Goal: Task Accomplishment & Management: Manage account settings

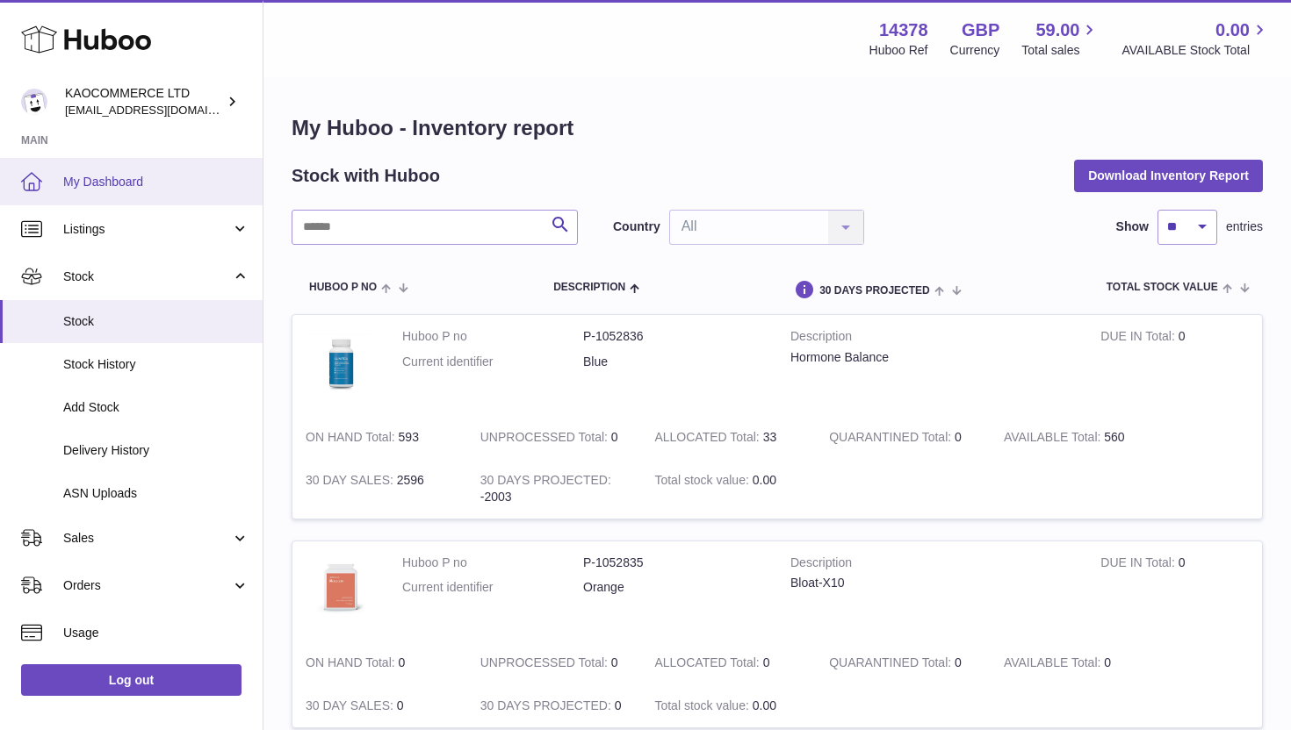
click at [134, 197] on link "My Dashboard" at bounding box center [131, 181] width 262 height 47
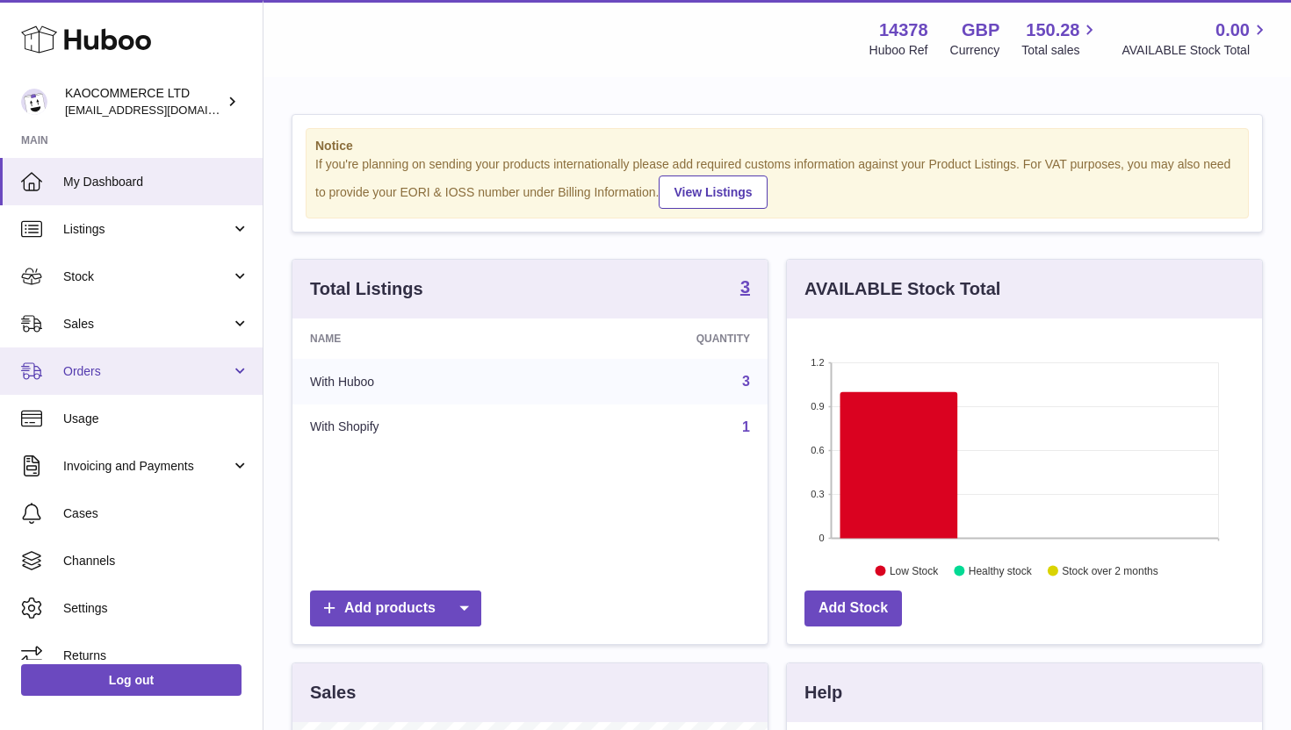
scroll to position [274, 475]
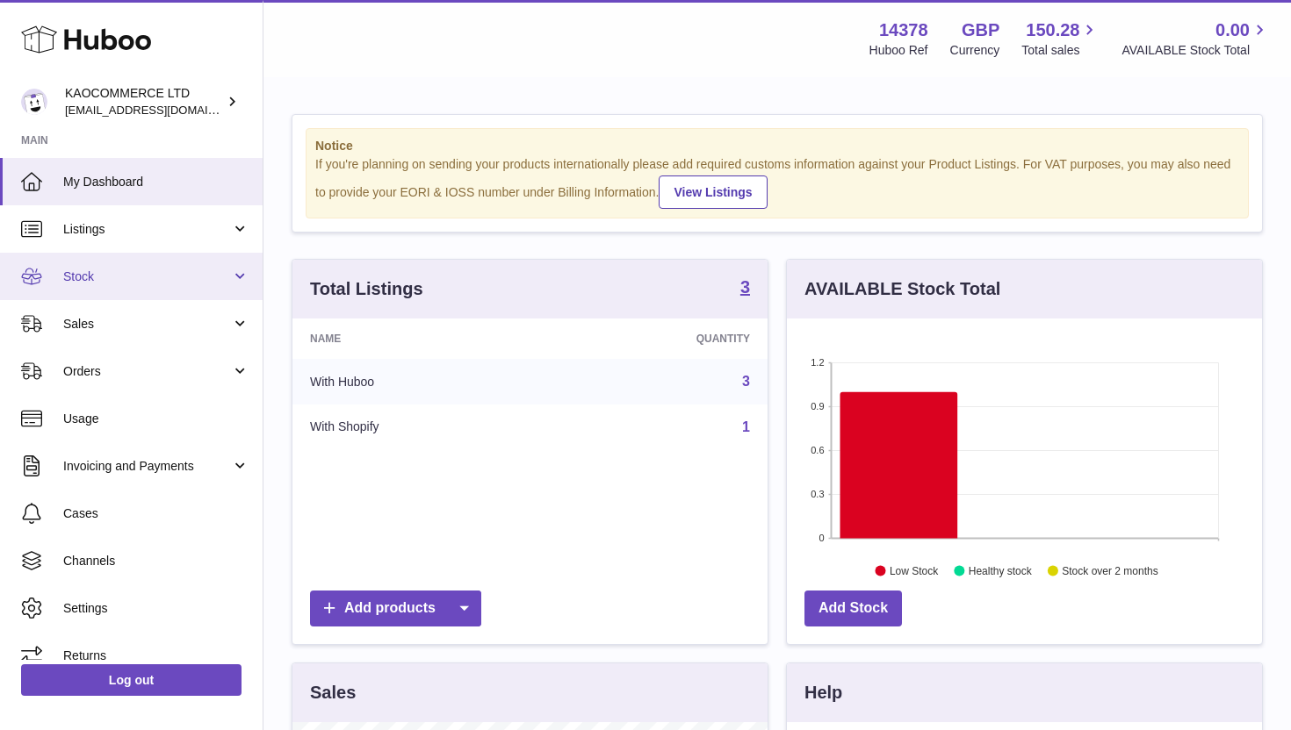
click at [146, 284] on span "Stock" at bounding box center [147, 277] width 168 height 17
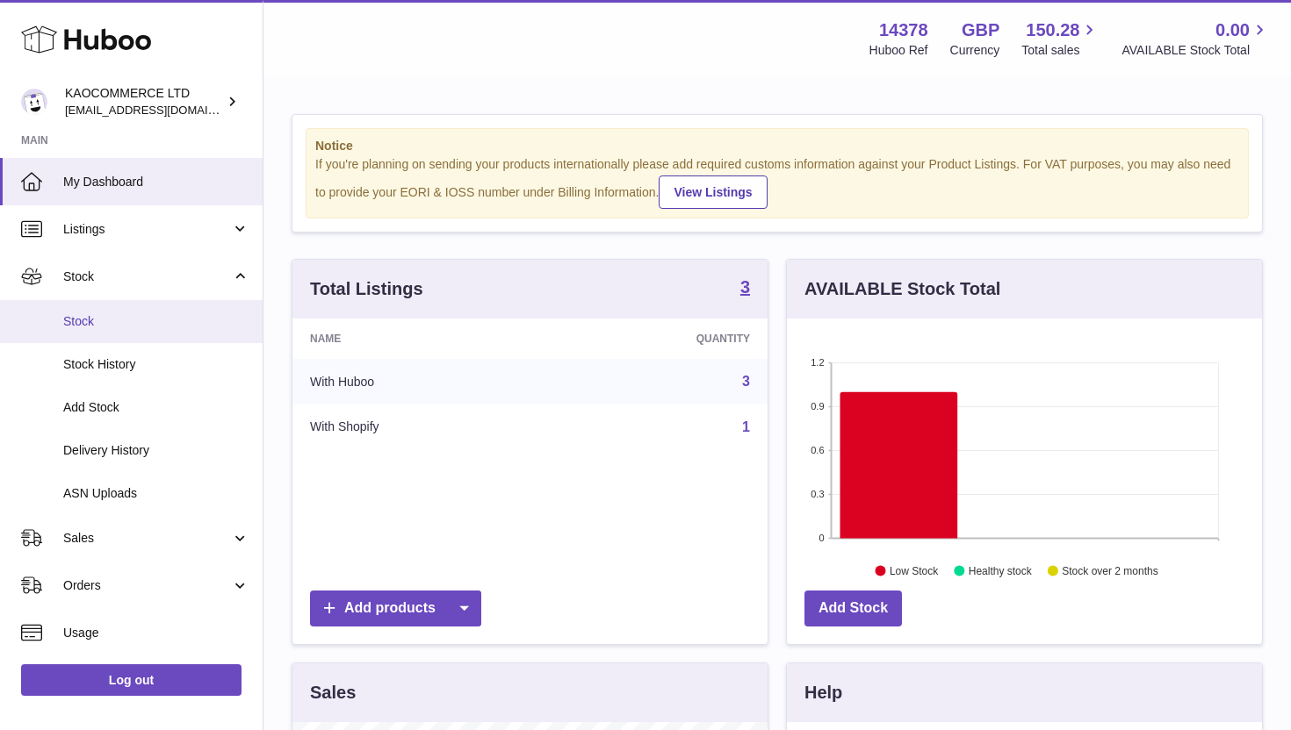
click at [130, 328] on span "Stock" at bounding box center [156, 321] width 186 height 17
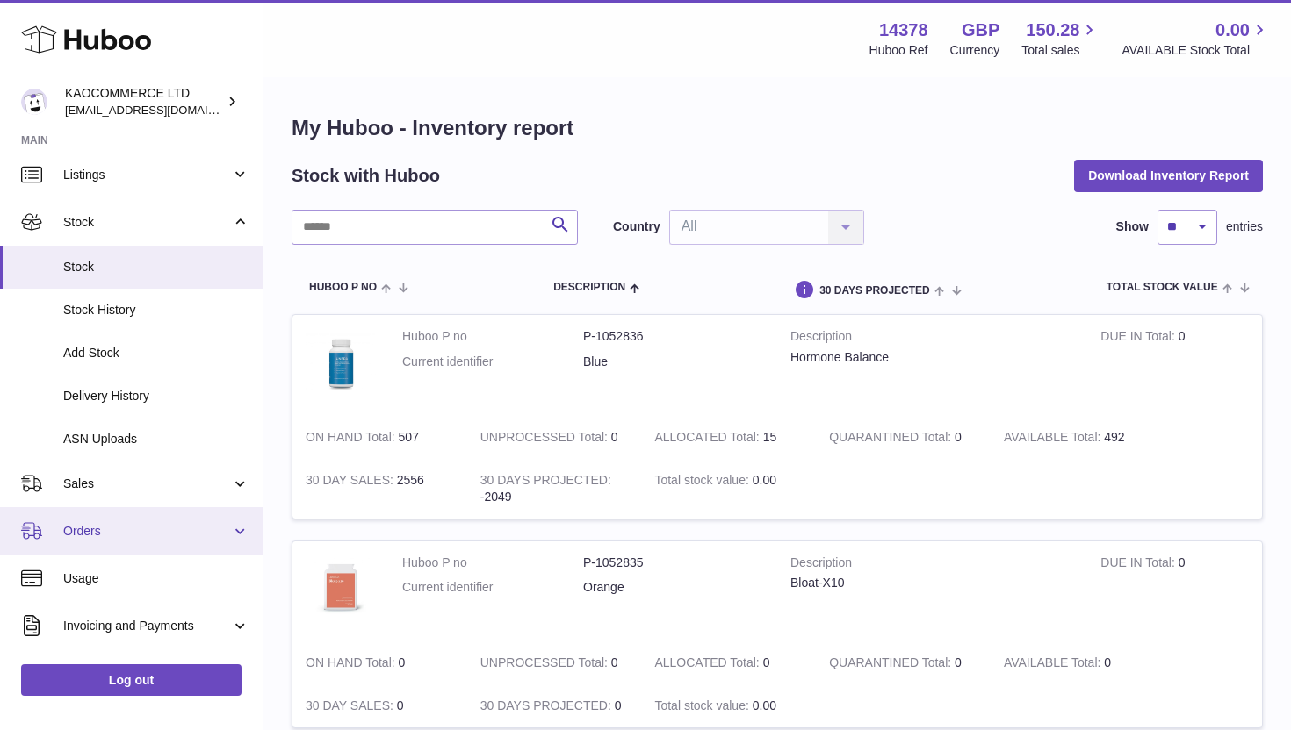
click at [122, 522] on link "Orders" at bounding box center [131, 530] width 262 height 47
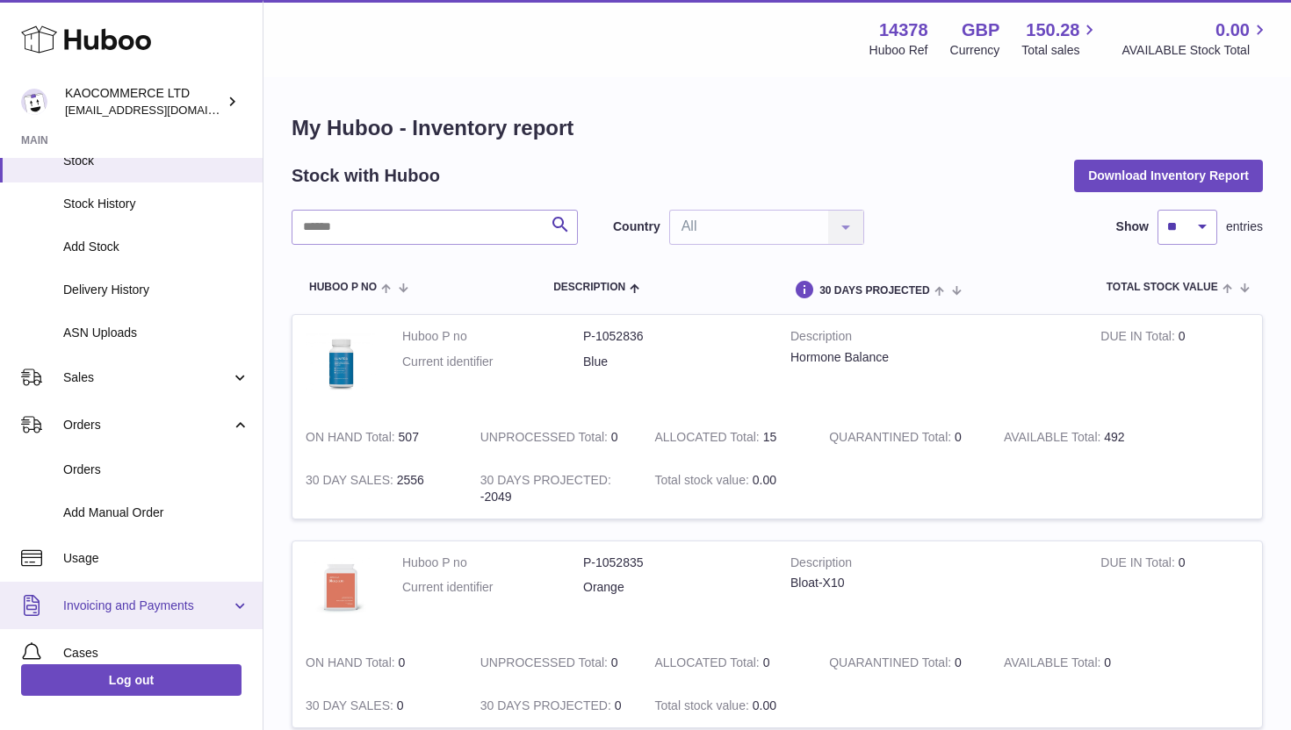
click at [131, 586] on link "Invoicing and Payments" at bounding box center [131, 605] width 262 height 47
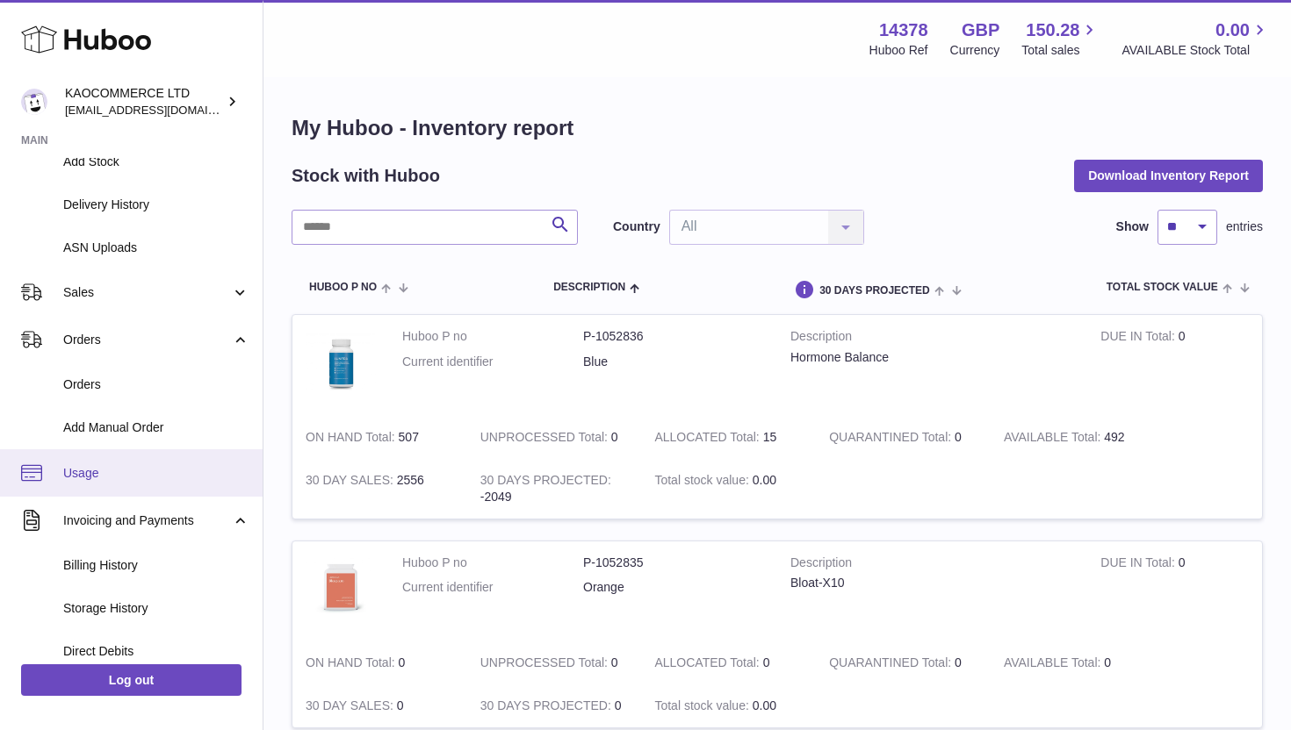
scroll to position [336, 0]
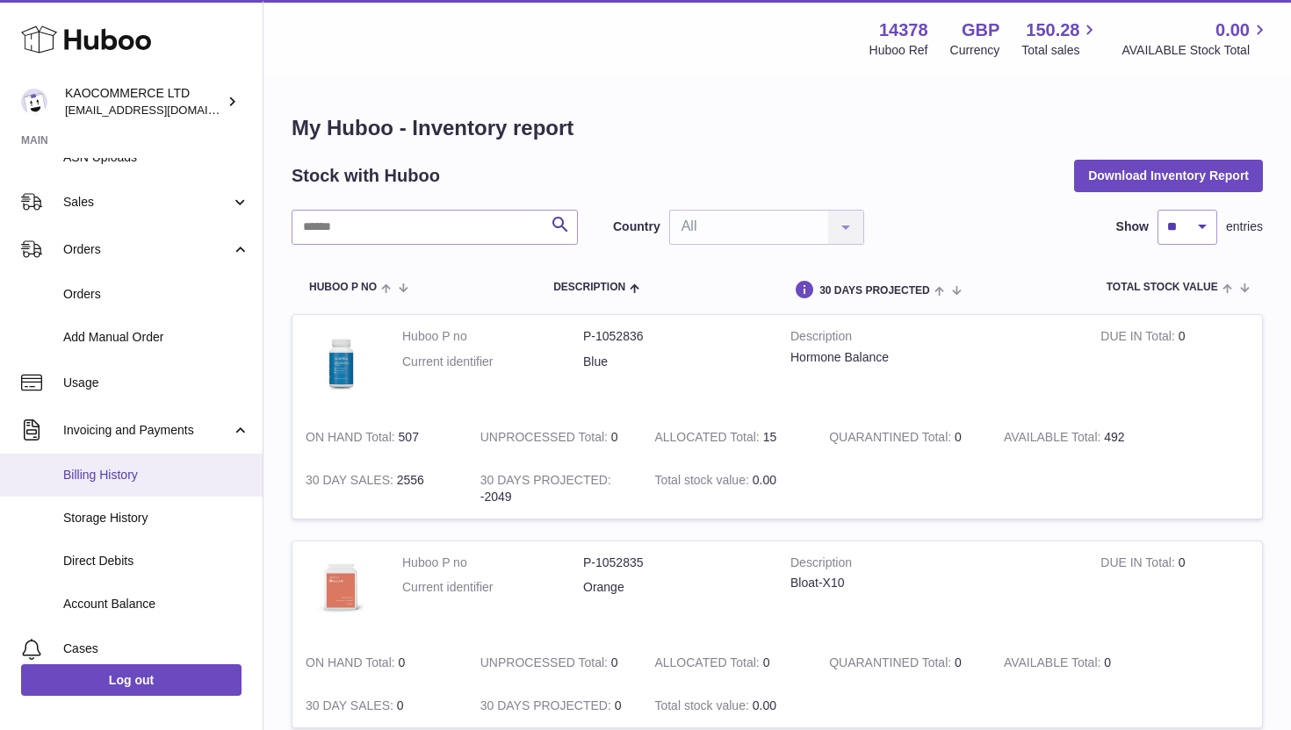
click at [131, 476] on span "Billing History" at bounding box center [156, 475] width 186 height 17
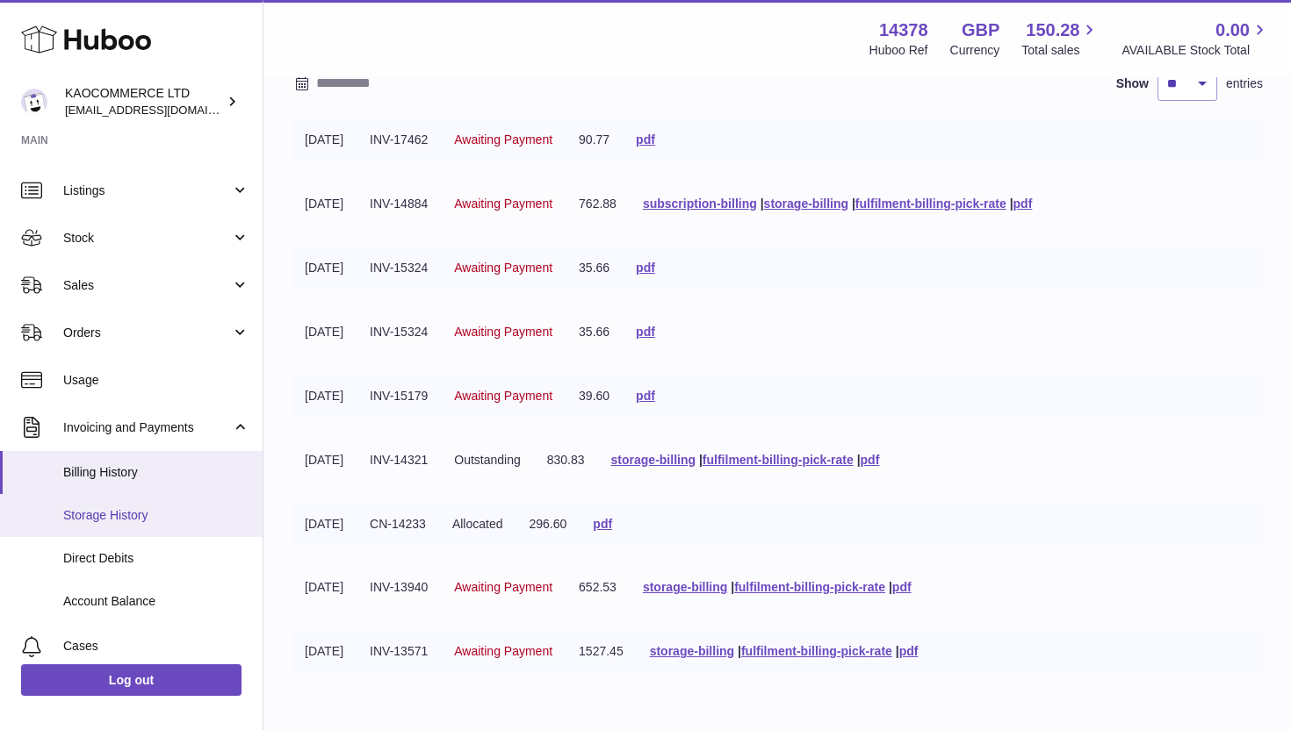
scroll to position [72, 0]
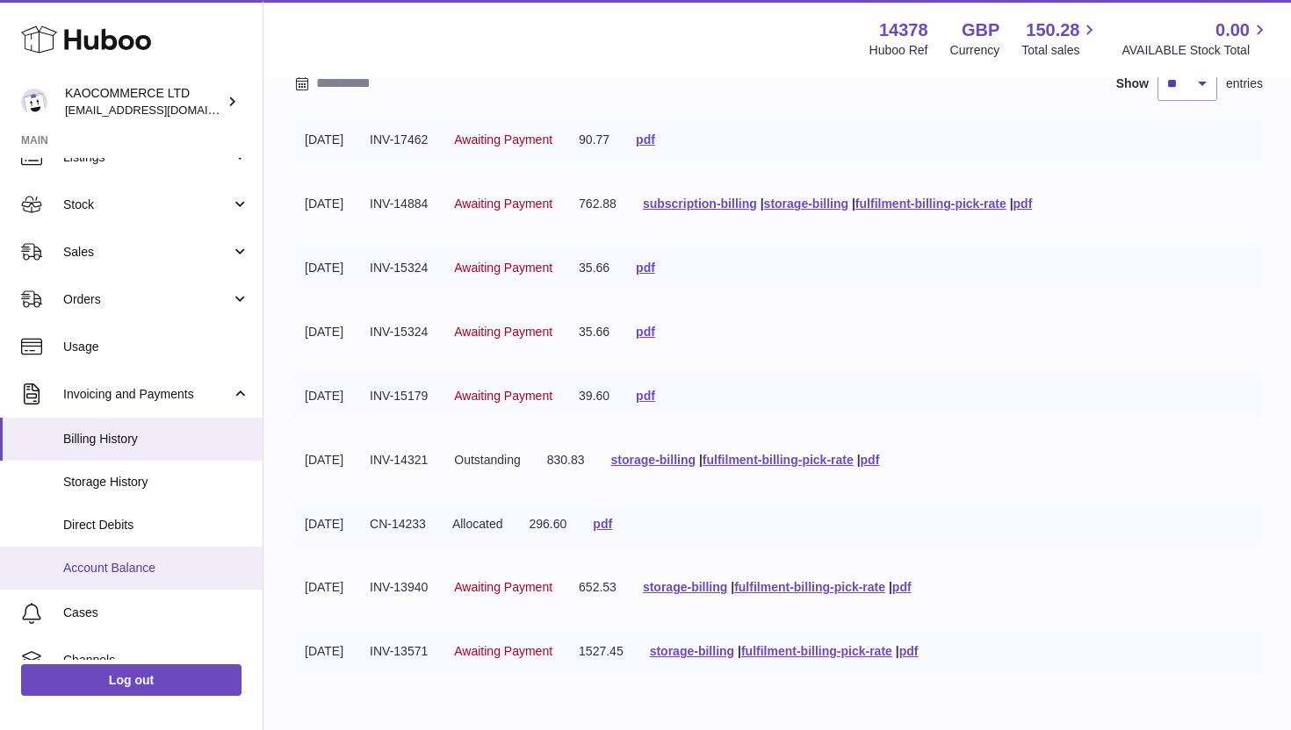
click at [130, 560] on span "Account Balance" at bounding box center [156, 568] width 186 height 17
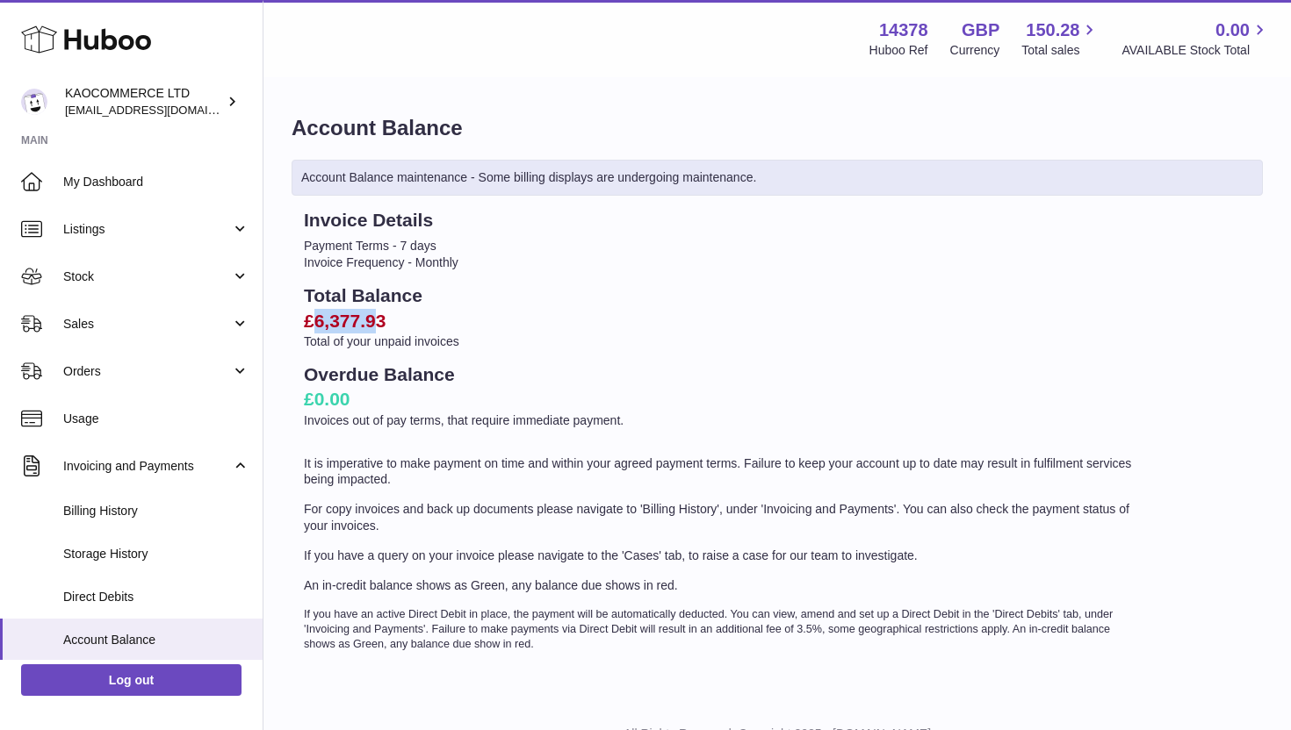
drag, startPoint x: 379, startPoint y: 317, endPoint x: 305, endPoint y: 329, distance: 75.6
click at [305, 329] on h2 "£6,377.93" at bounding box center [722, 321] width 836 height 25
click at [306, 327] on h2 "£6,377.93" at bounding box center [722, 321] width 836 height 25
click at [334, 320] on h2 "£6,377.93" at bounding box center [722, 321] width 836 height 25
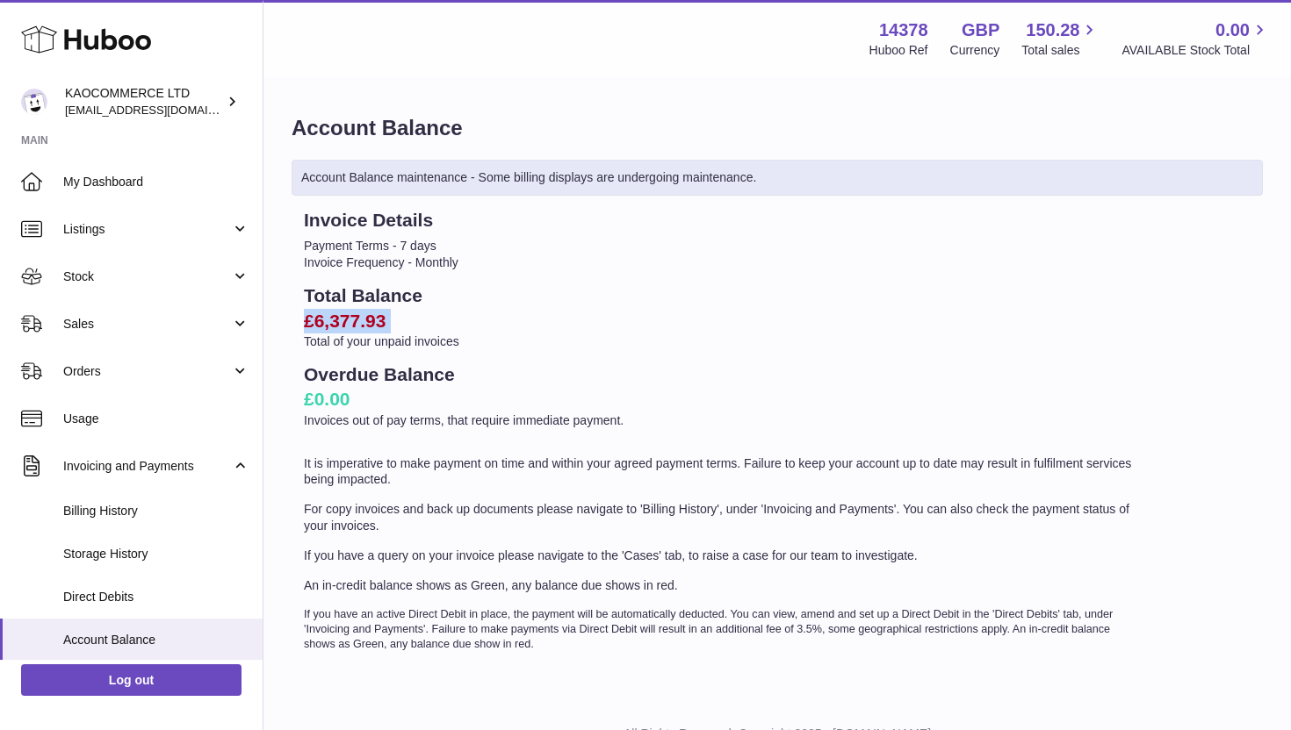
click at [334, 320] on h2 "£6,377.93" at bounding box center [722, 321] width 836 height 25
click at [392, 314] on h2 "£6,377.93" at bounding box center [722, 321] width 836 height 25
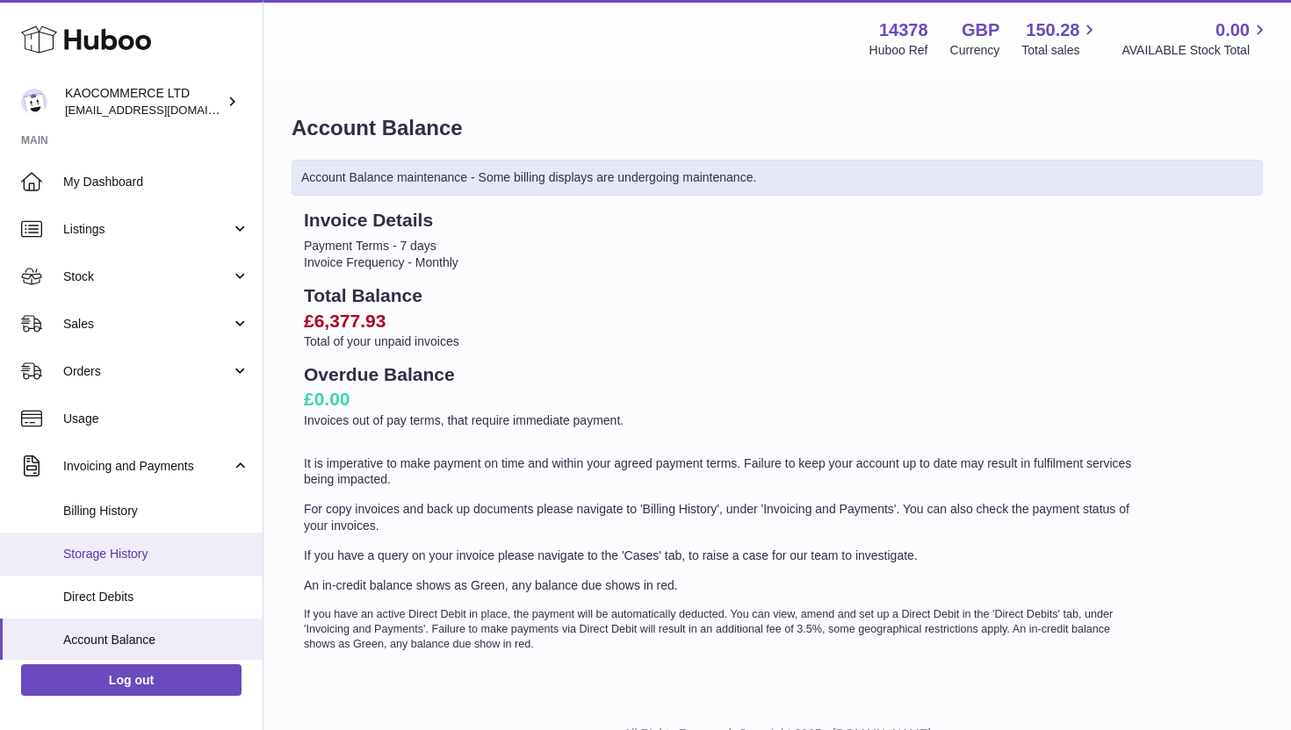
click at [128, 559] on span "Storage History" at bounding box center [156, 554] width 186 height 17
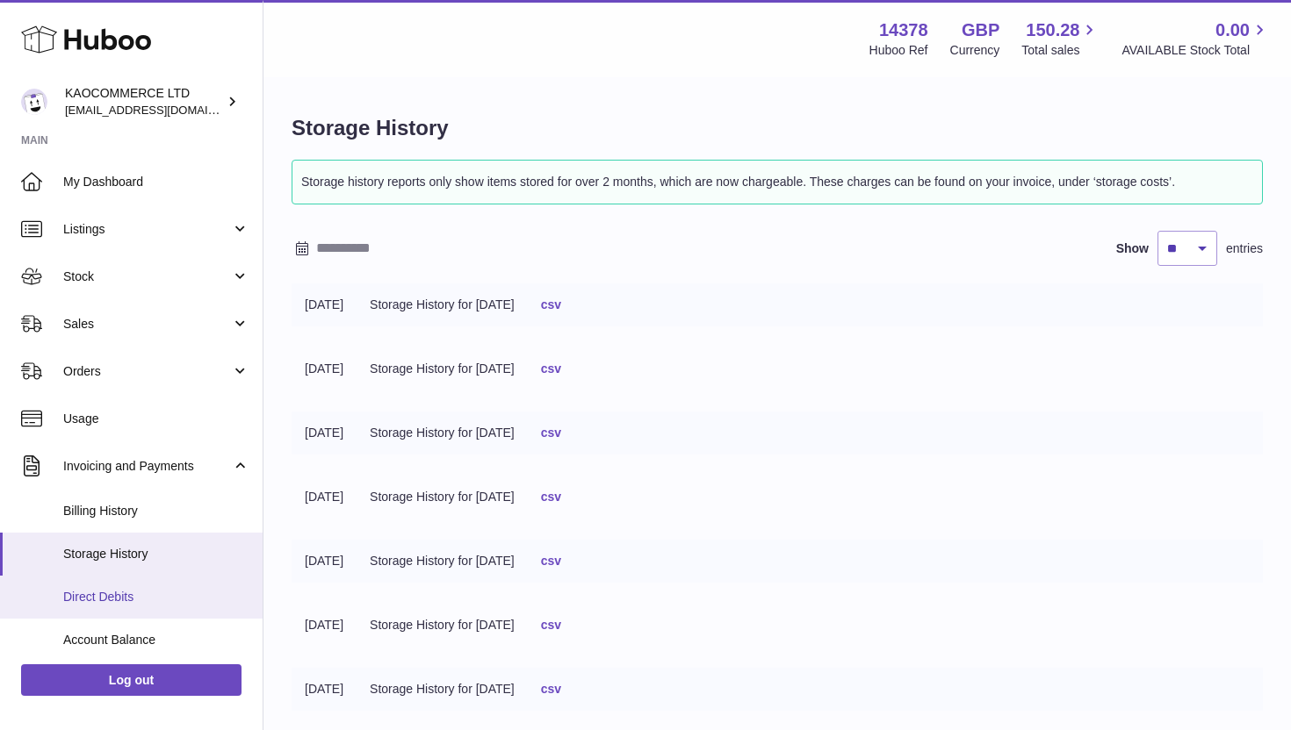
click at [120, 582] on link "Direct Debits" at bounding box center [131, 597] width 262 height 43
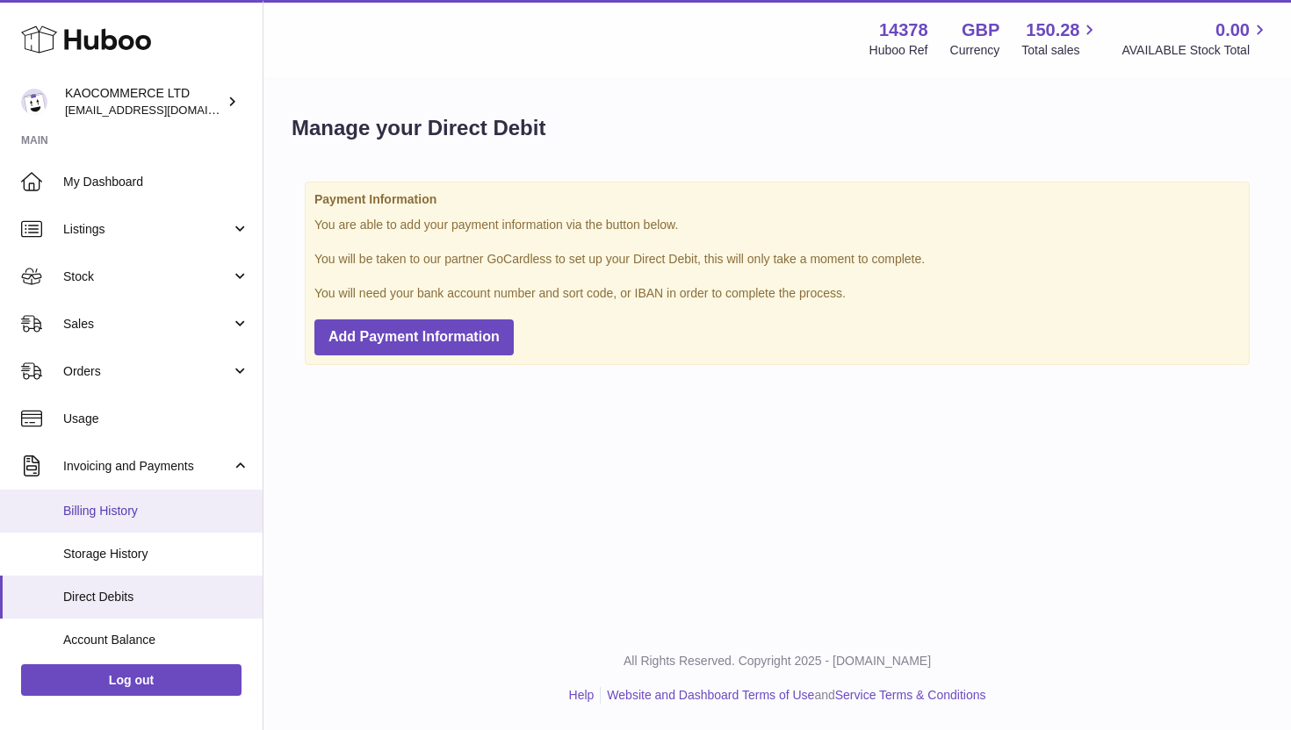
click at [151, 512] on span "Billing History" at bounding box center [156, 511] width 186 height 17
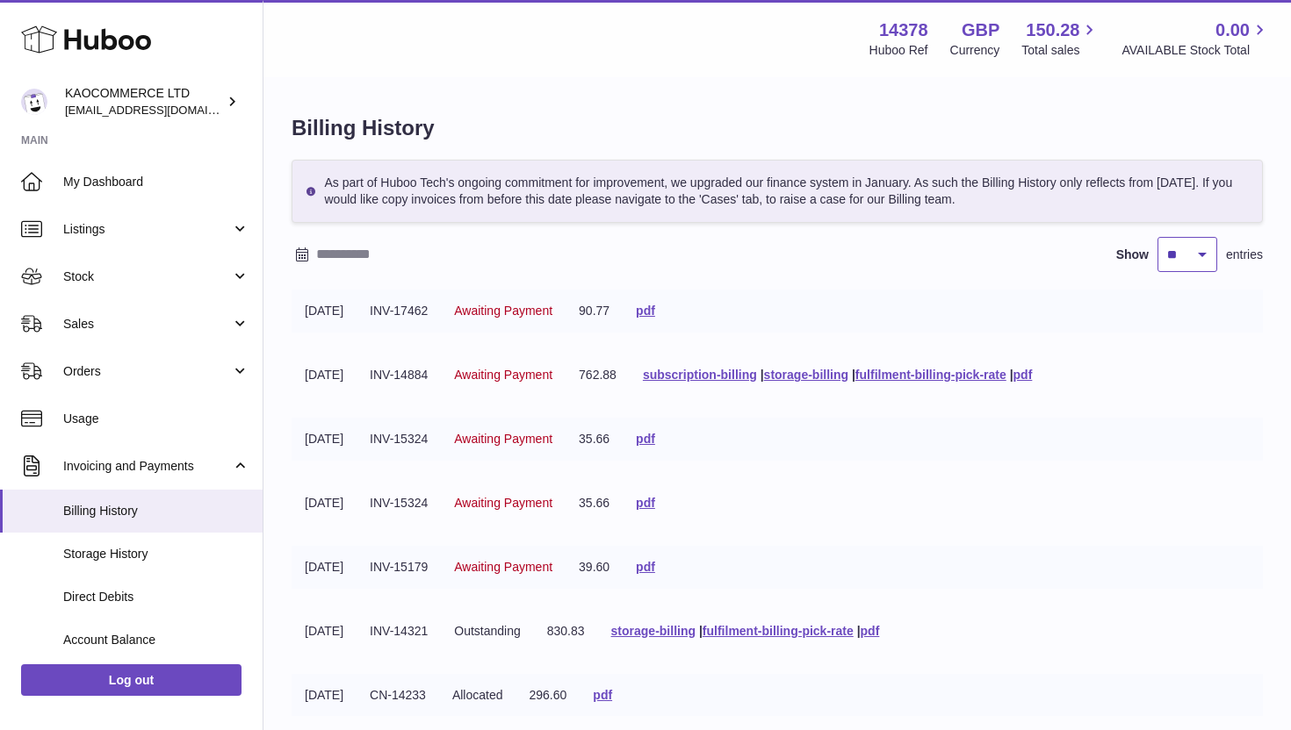
click at [1204, 262] on select "** ** ** ***" at bounding box center [1187, 254] width 60 height 35
select select "**"
click at [1157, 237] on select "** ** ** ***" at bounding box center [1187, 254] width 60 height 35
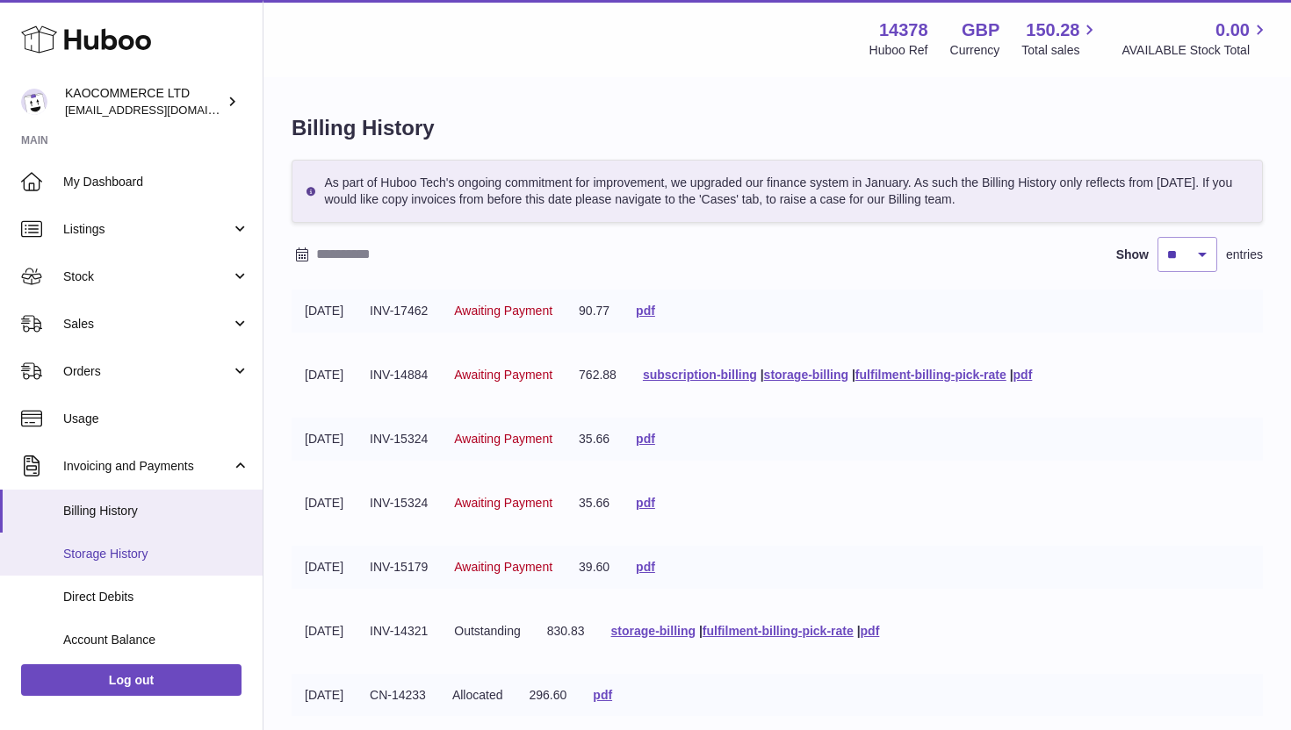
click at [117, 561] on span "Storage History" at bounding box center [156, 554] width 186 height 17
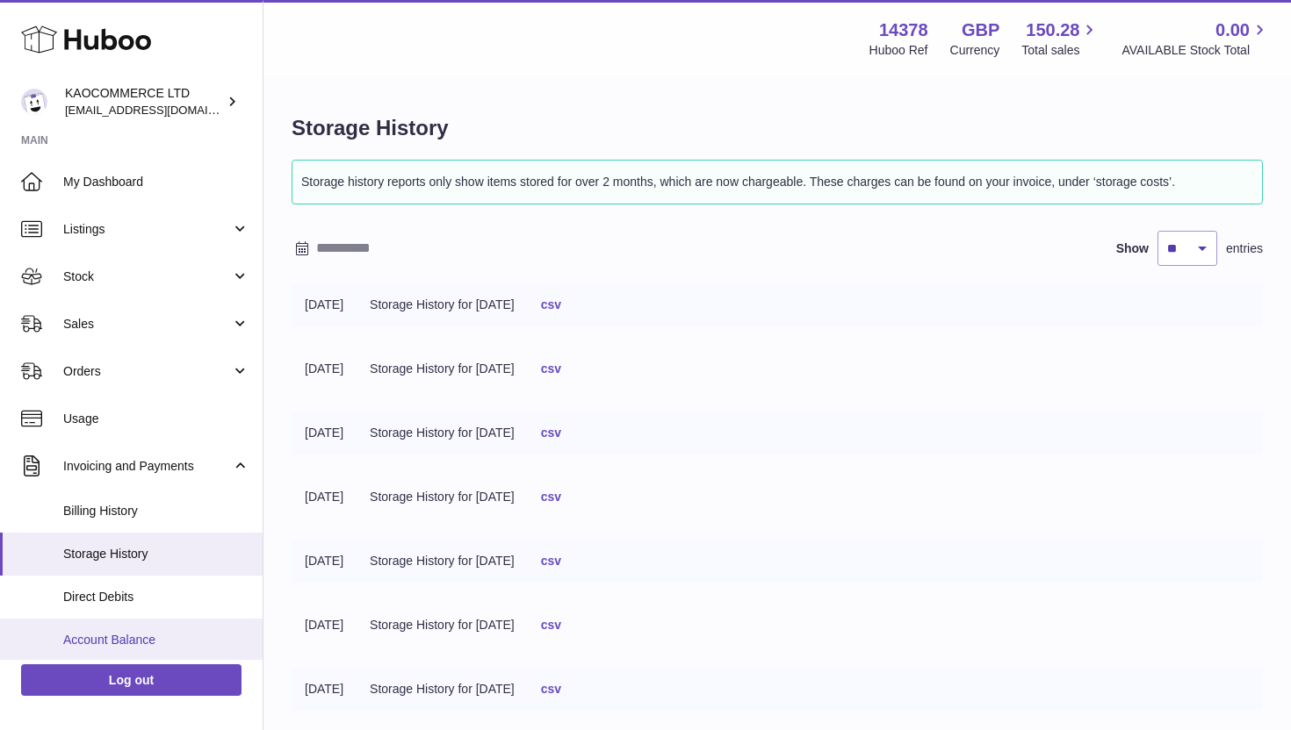
click at [119, 629] on link "Account Balance" at bounding box center [131, 640] width 262 height 43
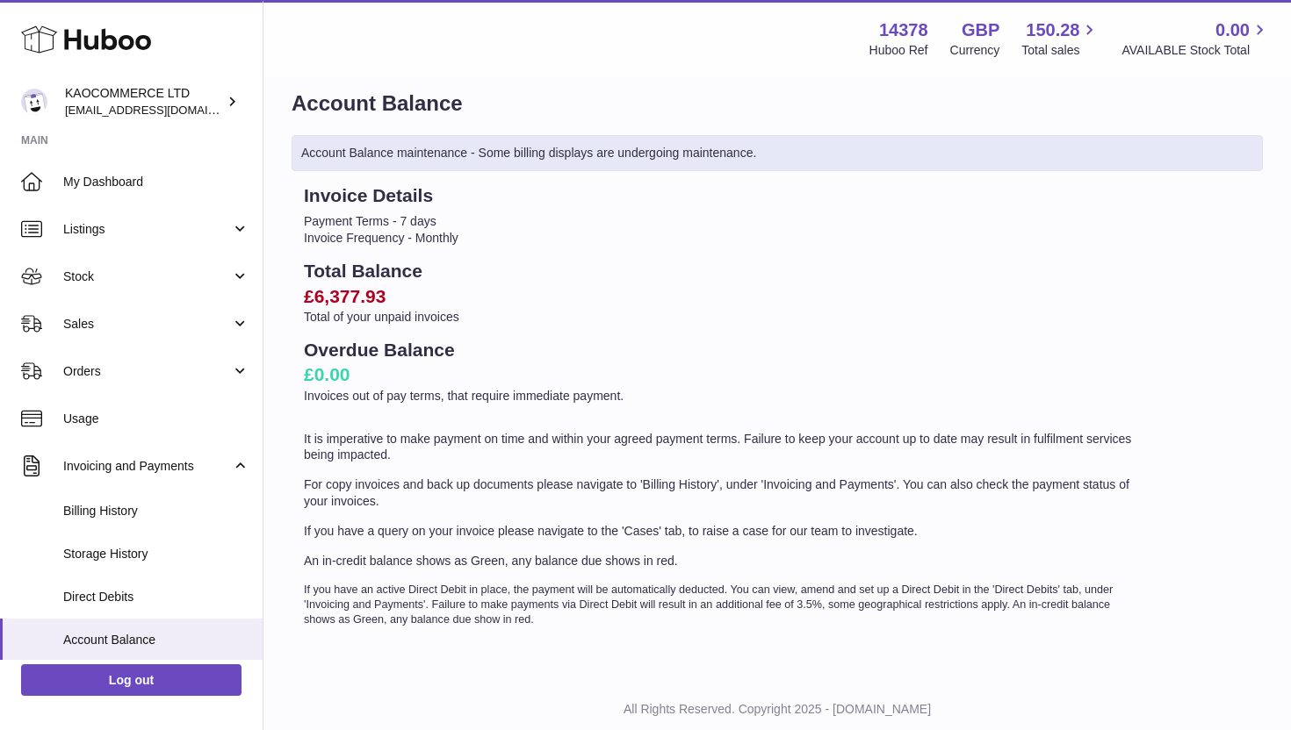
scroll to position [44, 0]
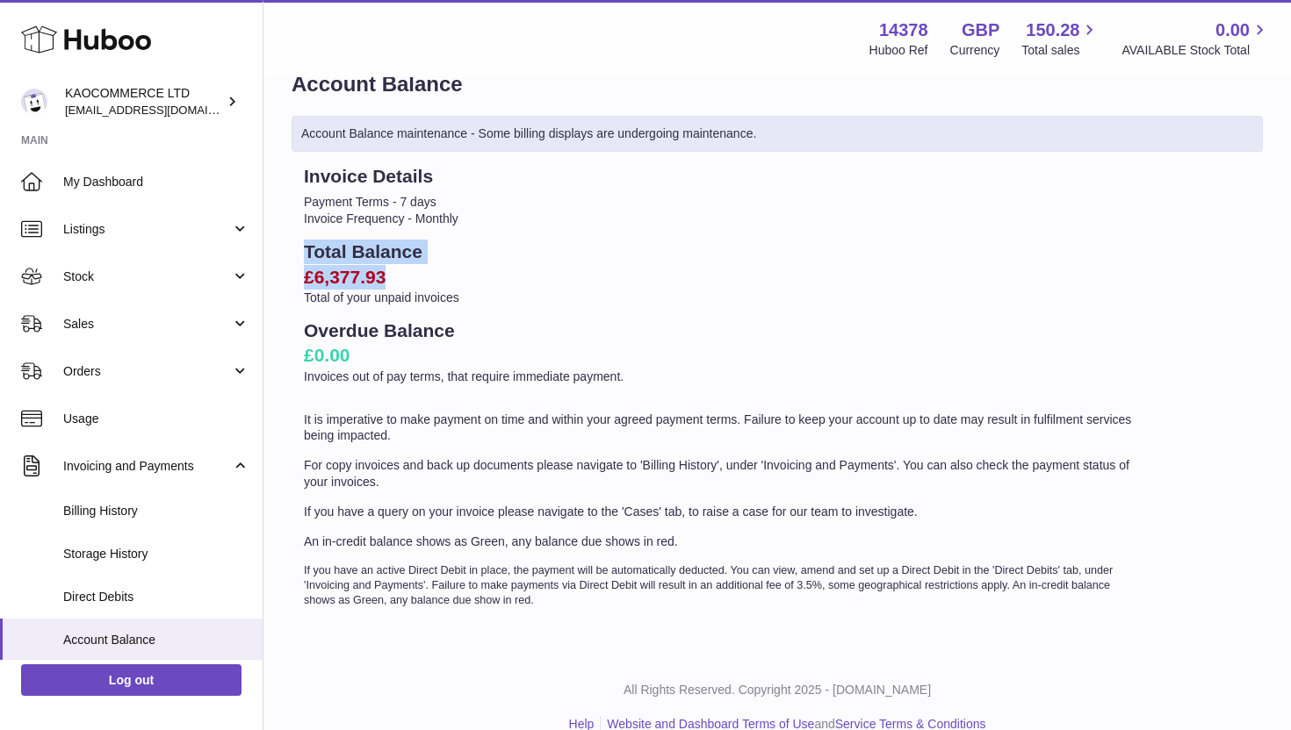
drag, startPoint x: 392, startPoint y: 277, endPoint x: 299, endPoint y: 249, distance: 96.4
click at [299, 249] on div "Invoice Details Payment Terms - 7 days Invoice Frequency - Monthly Total Balanc…" at bounding box center [721, 386] width 860 height 444
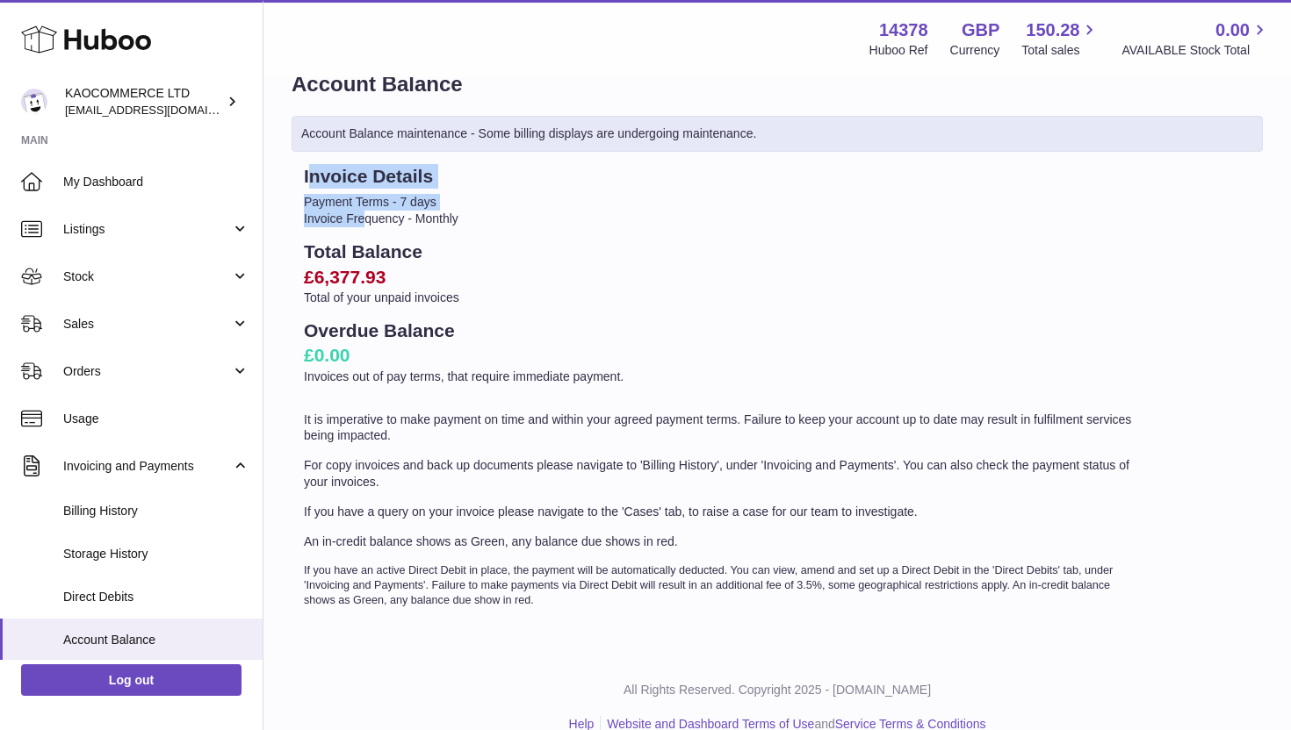
drag, startPoint x: 307, startPoint y: 169, endPoint x: 366, endPoint y: 212, distance: 72.9
click at [366, 212] on div "Invoice Details Payment Terms - 7 days Invoice Frequency - Monthly Total Balanc…" at bounding box center [721, 386] width 860 height 444
click at [311, 173] on h2 "Invoice Details" at bounding box center [722, 176] width 836 height 25
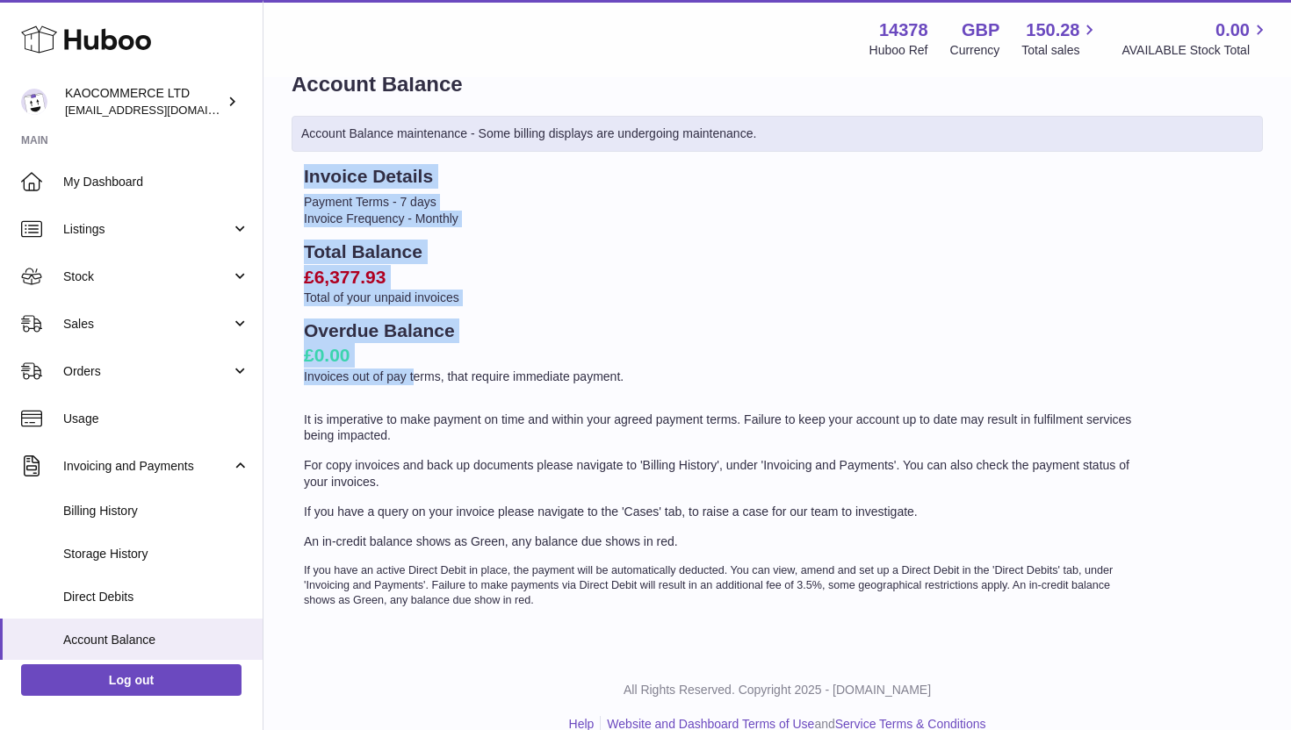
drag, startPoint x: 291, startPoint y: 173, endPoint x: 415, endPoint y: 371, distance: 234.3
click at [415, 371] on div "Invoice Details Payment Terms - 7 days Invoice Frequency - Monthly Total Balanc…" at bounding box center [721, 386] width 860 height 444
click at [415, 371] on p "Invoices out of pay terms, that require immediate payment." at bounding box center [722, 377] width 836 height 17
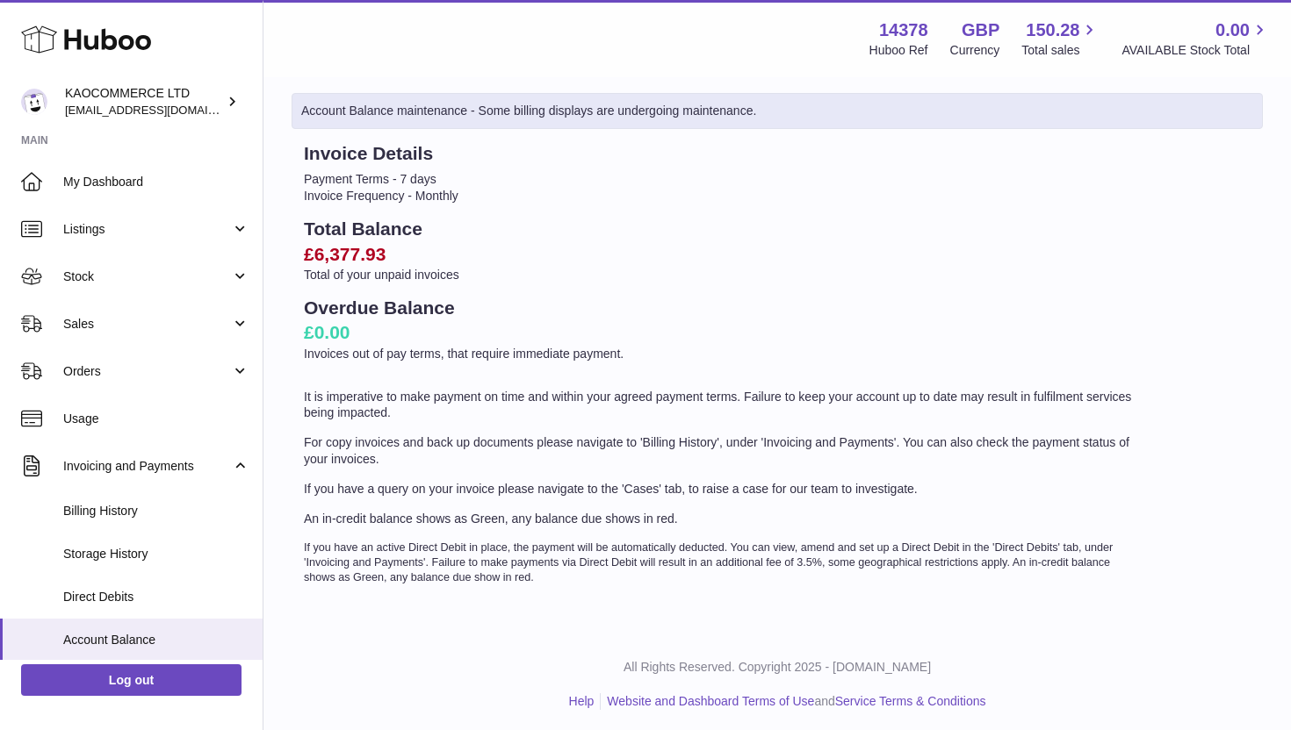
scroll to position [73, 0]
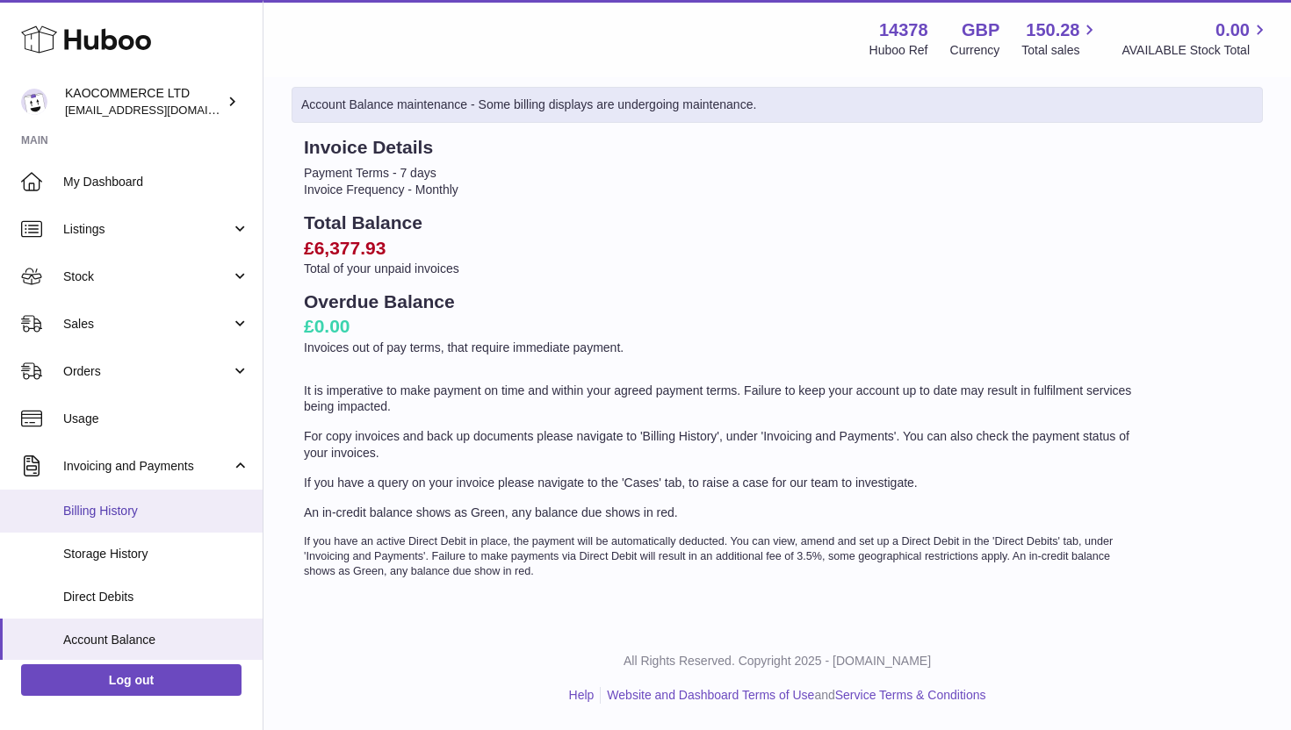
click at [137, 497] on link "Billing History" at bounding box center [131, 511] width 262 height 43
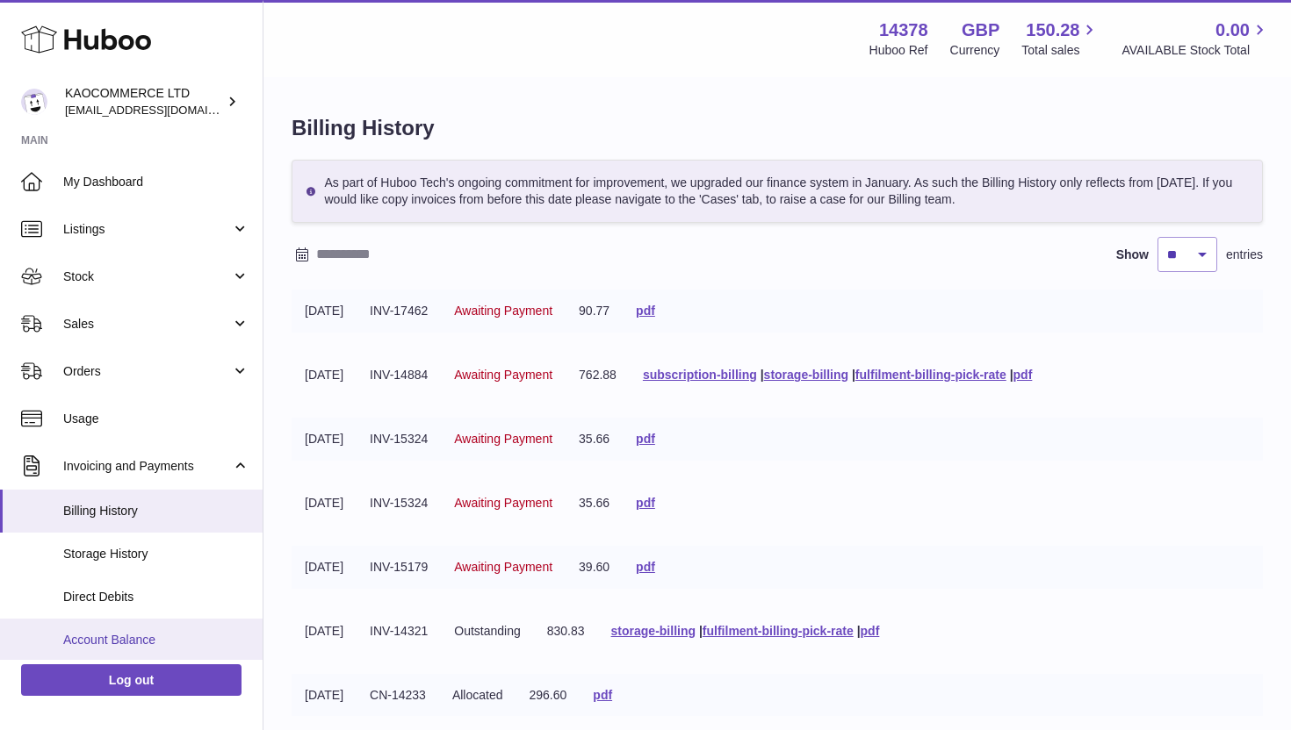
click at [144, 623] on link "Account Balance" at bounding box center [131, 640] width 262 height 43
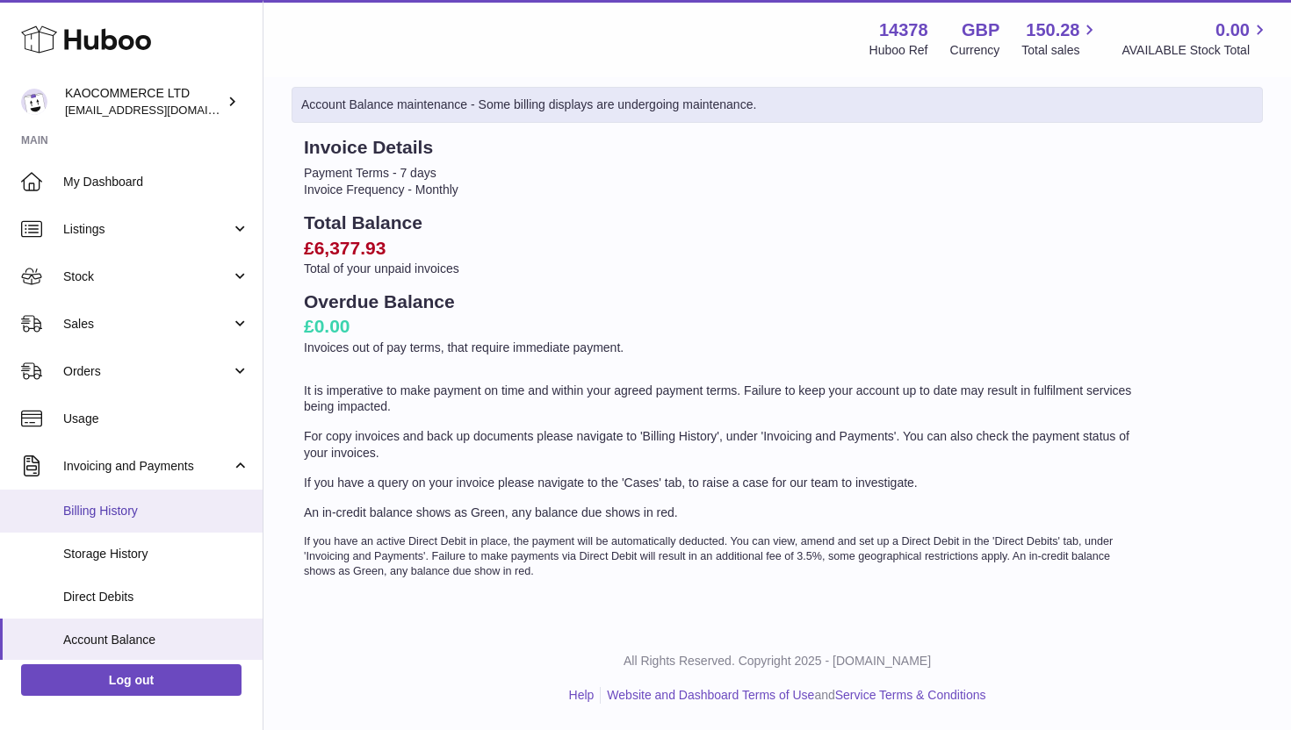
scroll to position [191, 0]
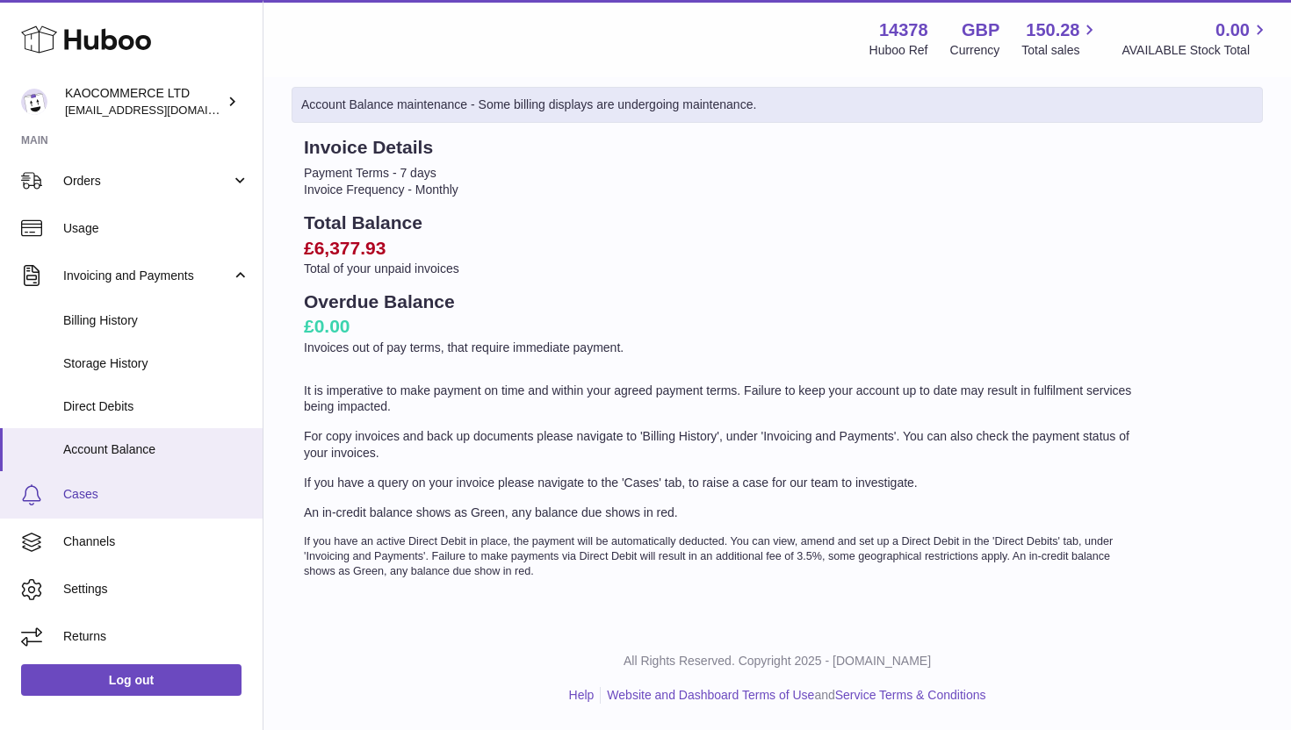
click at [107, 501] on span "Cases" at bounding box center [156, 494] width 186 height 17
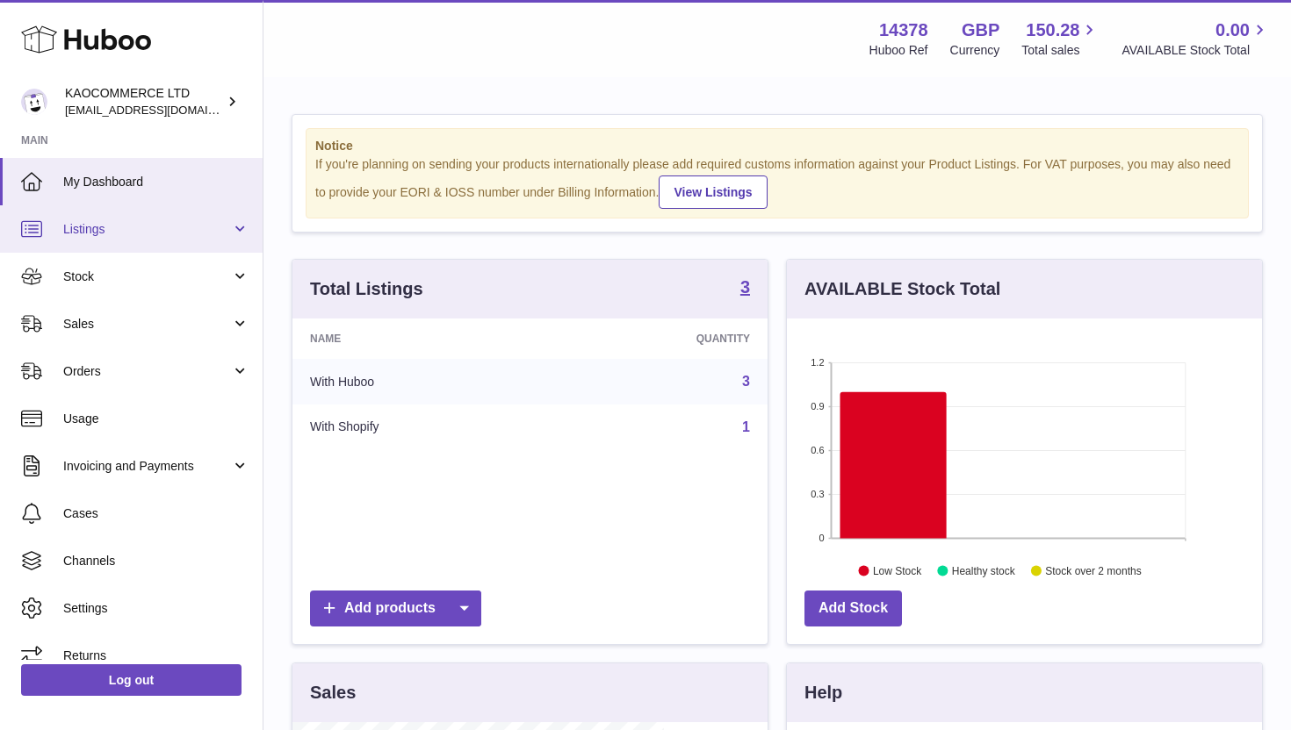
scroll to position [274, 475]
